Goal: Task Accomplishment & Management: Use online tool/utility

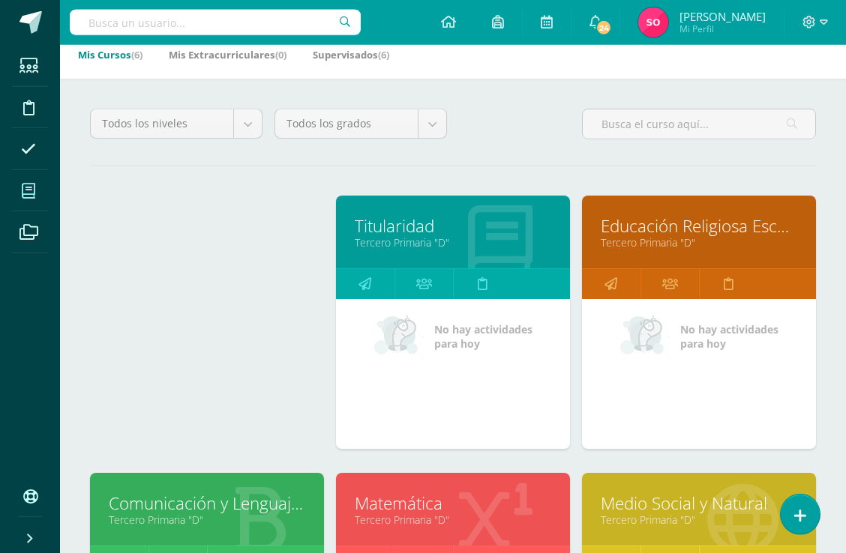
click at [763, 238] on link "Educación Religiosa Escolar" at bounding box center [699, 225] width 196 height 23
click at [774, 214] on link "Educación Religiosa Escolar" at bounding box center [699, 225] width 196 height 23
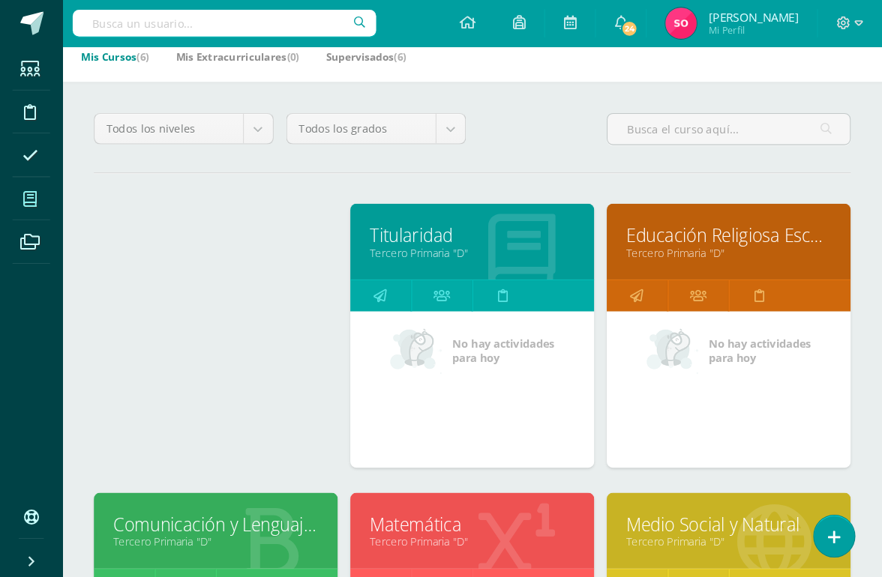
scroll to position [133, 0]
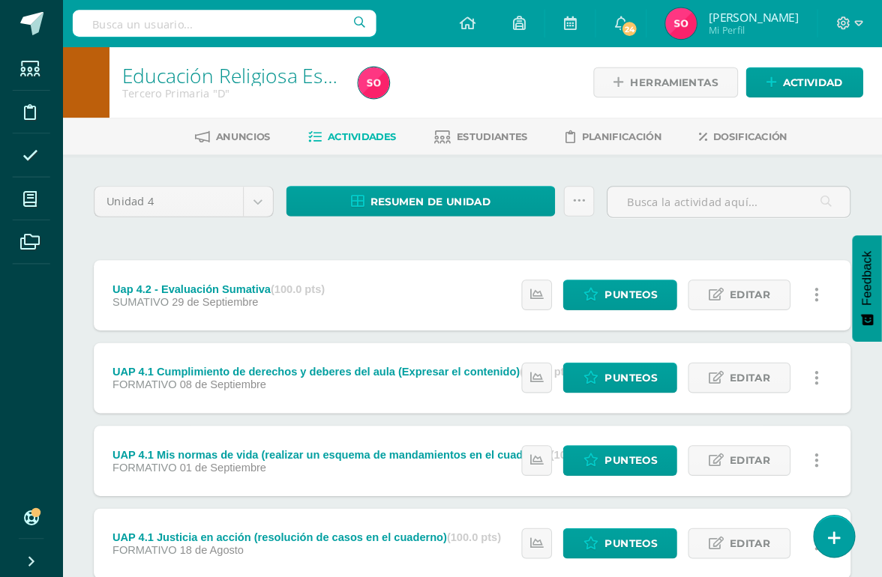
scroll to position [3, 0]
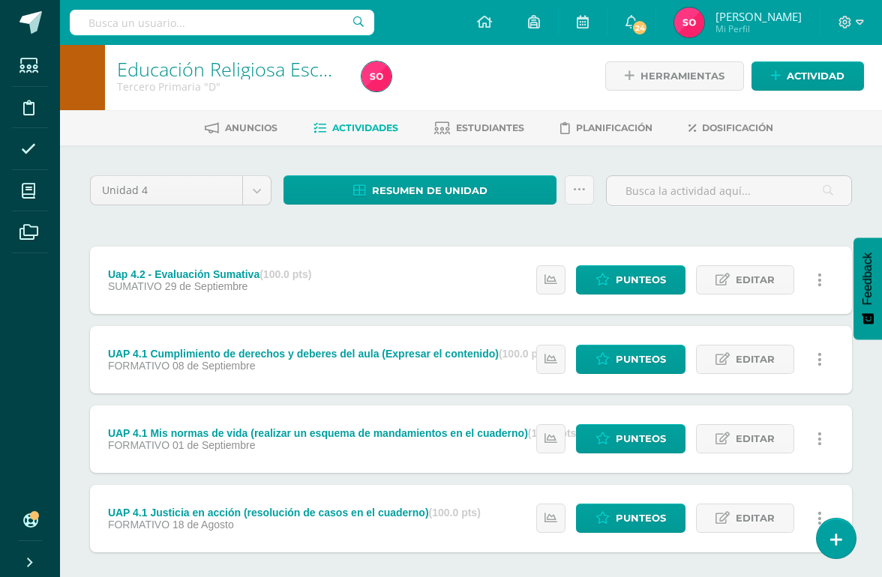
click at [652, 274] on span "Punteos" at bounding box center [641, 280] width 50 height 28
click at [639, 274] on span "Punteos" at bounding box center [641, 280] width 50 height 28
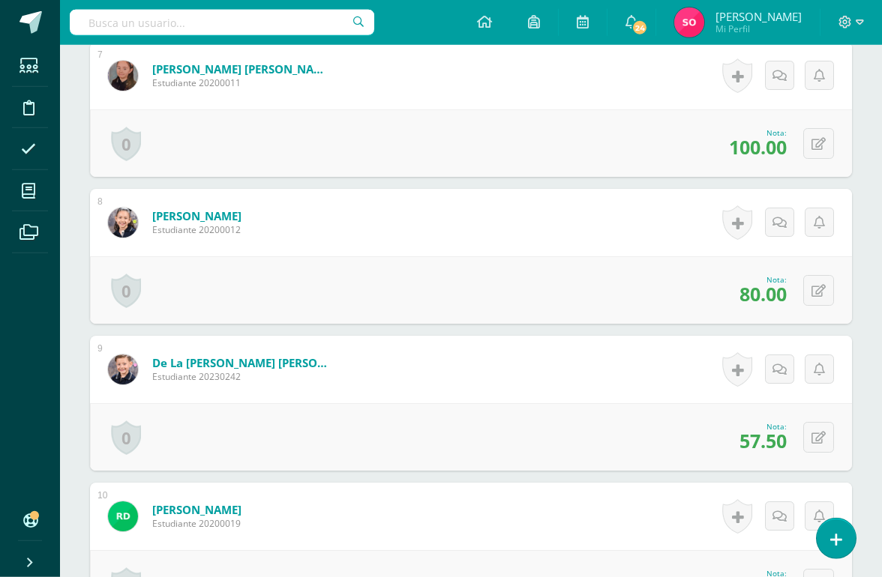
scroll to position [1438, 0]
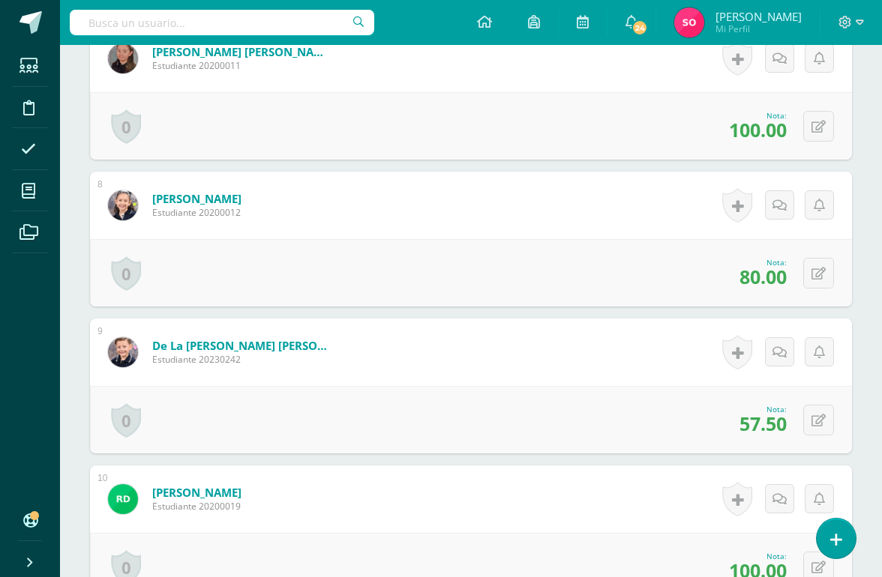
click at [823, 415] on icon at bounding box center [818, 421] width 14 height 13
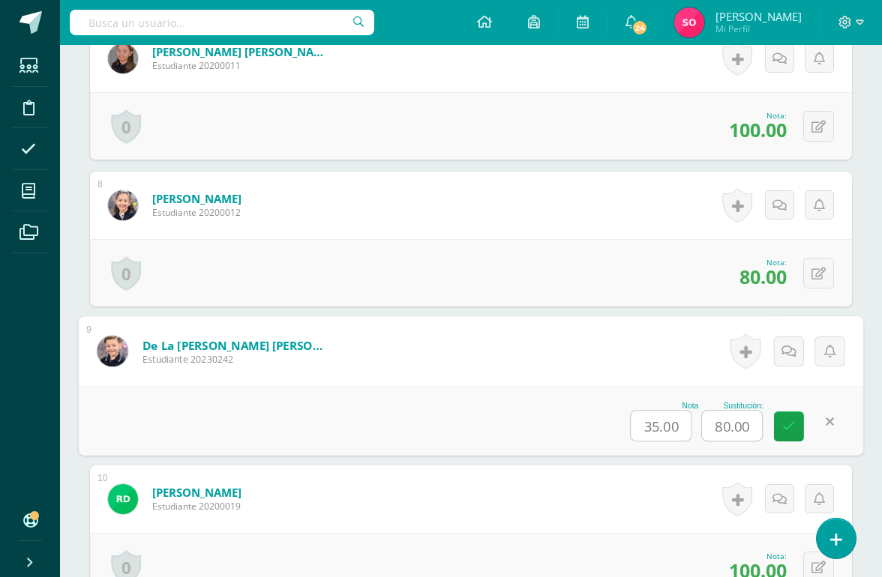
click at [729, 425] on input "80.00" at bounding box center [732, 426] width 60 height 30
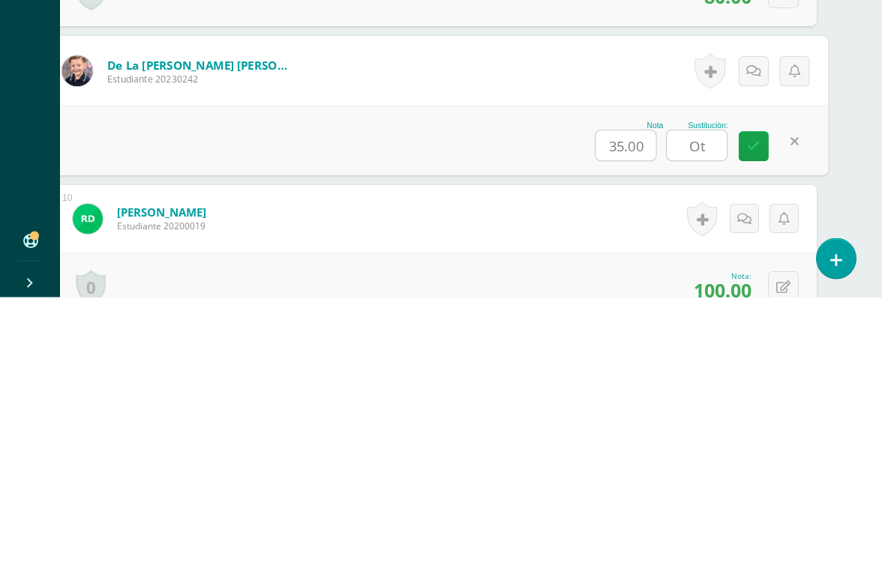
type input "O"
type input "90"
click at [757, 420] on icon at bounding box center [753, 426] width 13 height 13
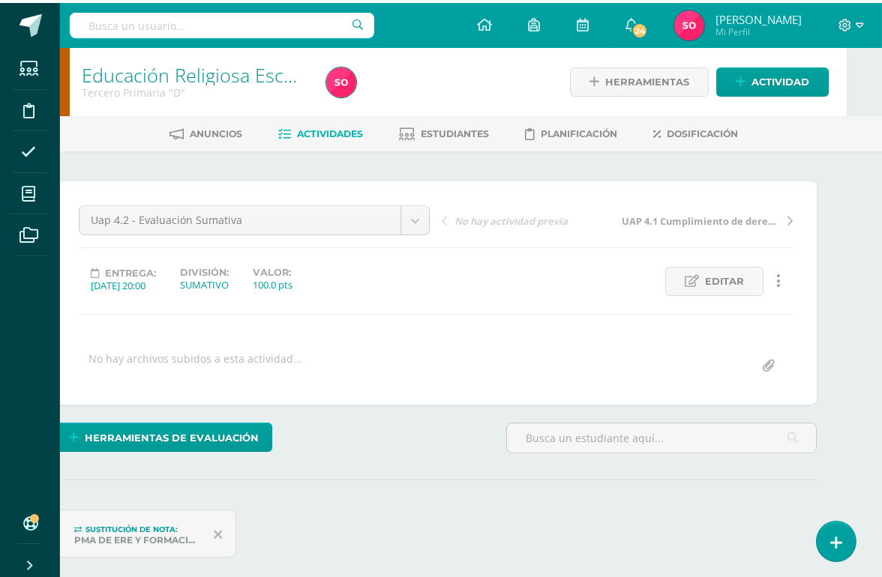
scroll to position [0, 36]
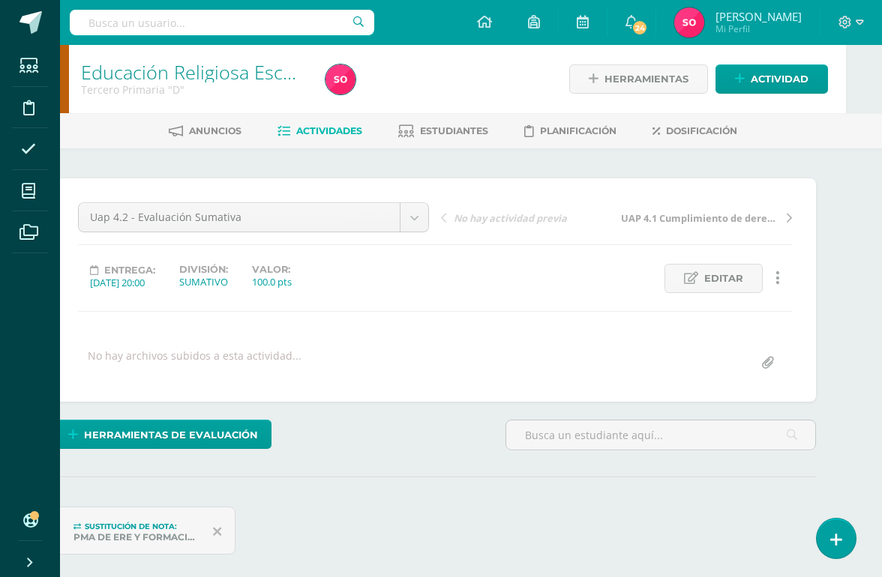
click at [40, 191] on span at bounding box center [29, 191] width 34 height 34
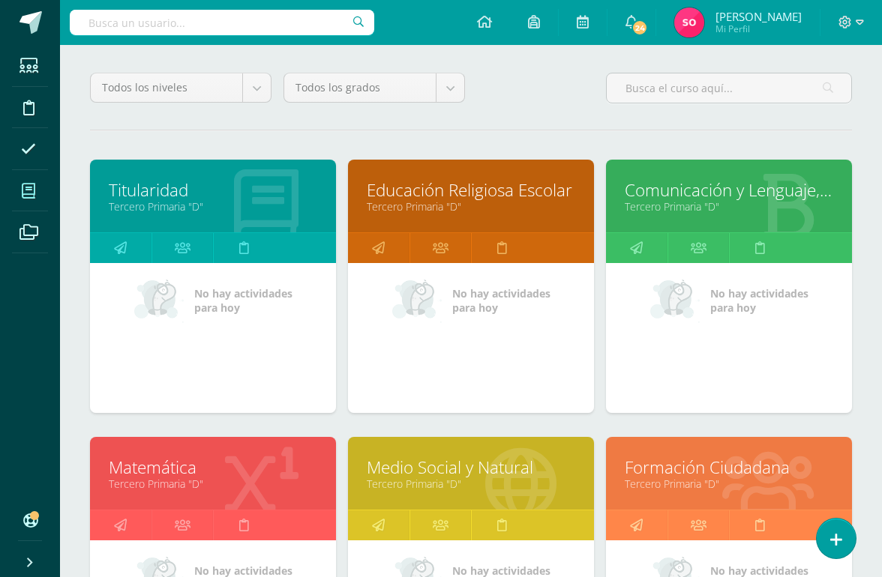
scroll to position [127, 0]
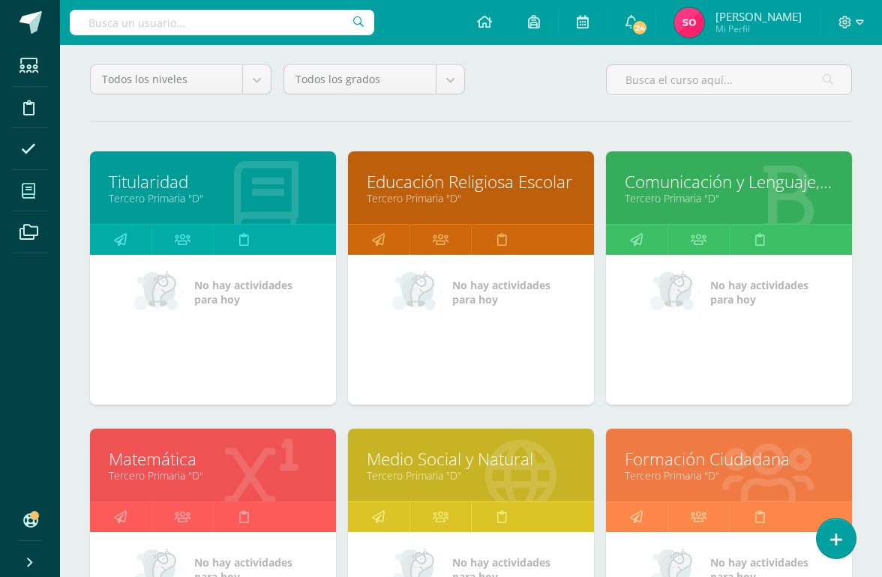
click at [778, 461] on link "Formación Ciudadana" at bounding box center [729, 459] width 208 height 23
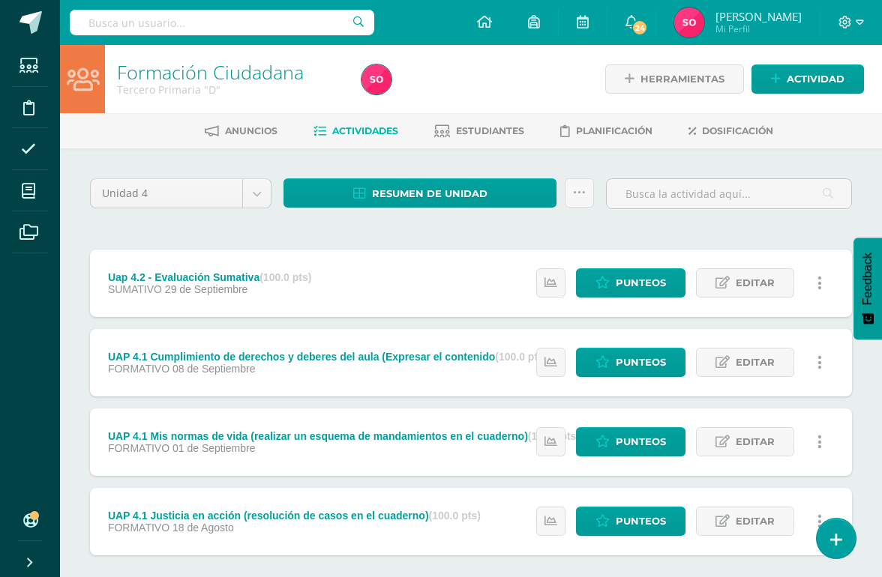
click at [626, 288] on span "Punteos" at bounding box center [641, 283] width 50 height 28
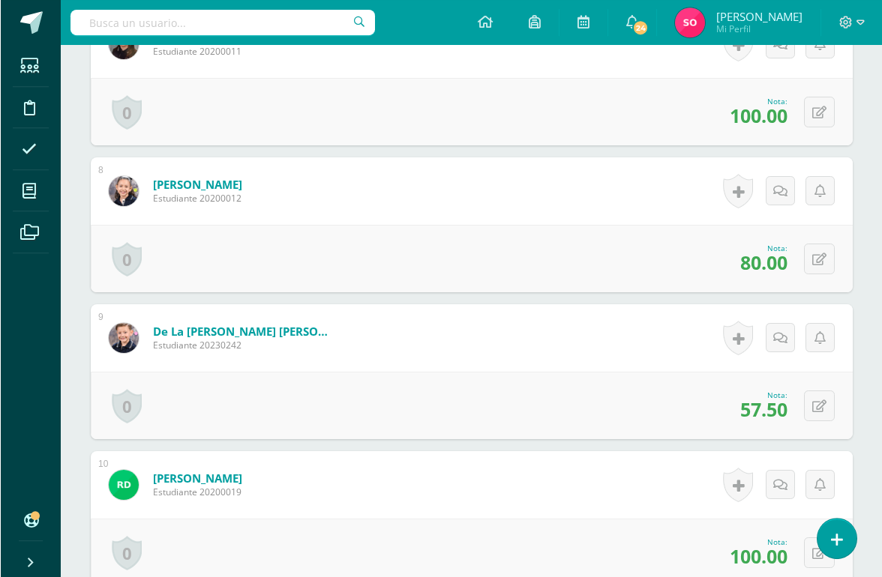
scroll to position [1453, 0]
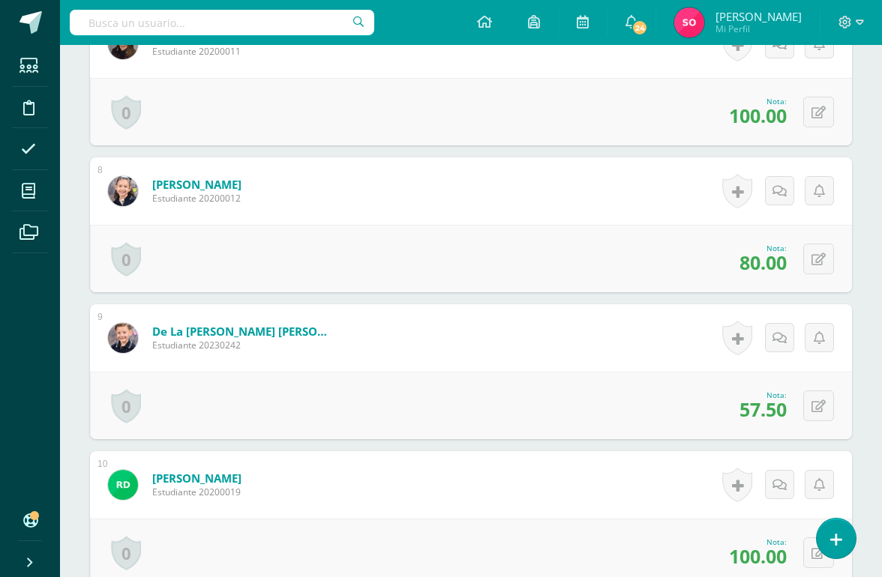
click at [829, 401] on button at bounding box center [818, 406] width 31 height 31
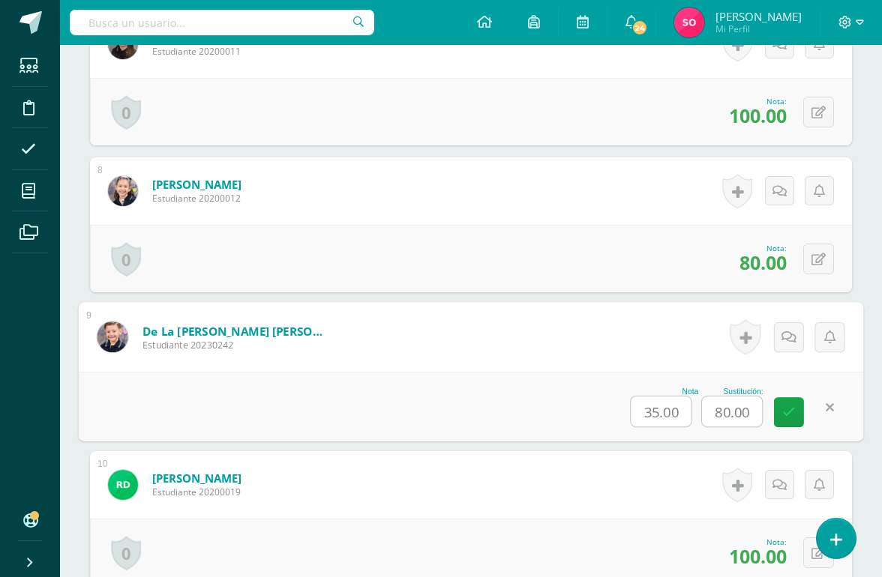
scroll to position [1453, 0]
click at [739, 408] on input "80.00" at bounding box center [732, 411] width 60 height 30
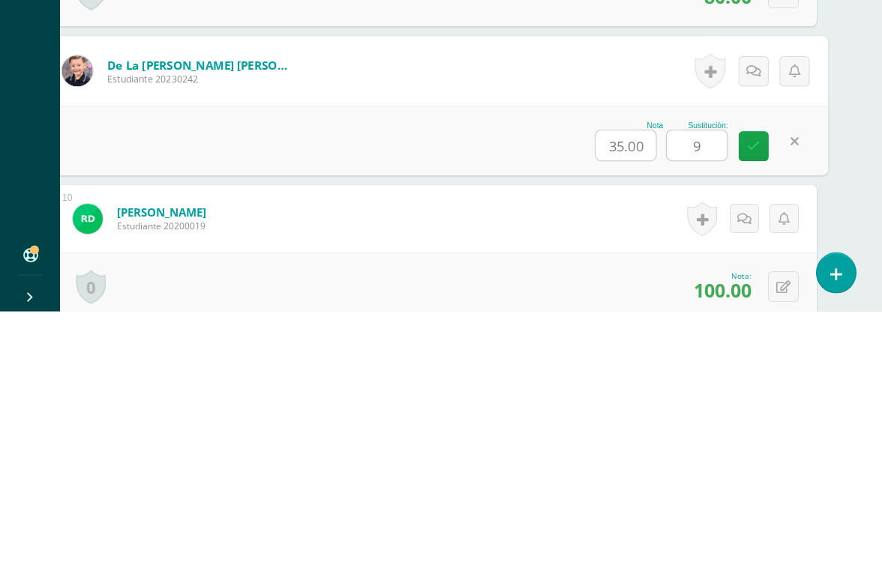
type input "90"
click at [762, 397] on link at bounding box center [754, 412] width 30 height 30
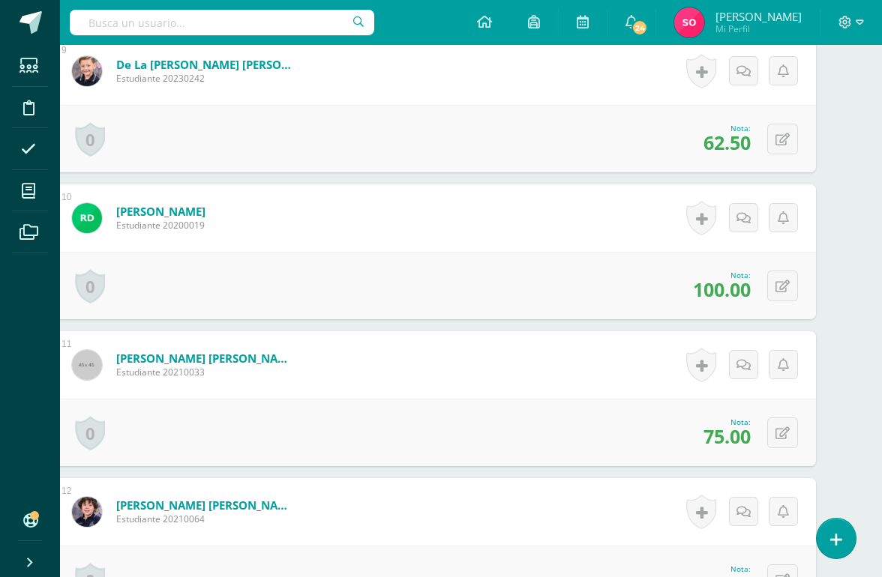
scroll to position [1720, 36]
